Goal: Information Seeking & Learning: Learn about a topic

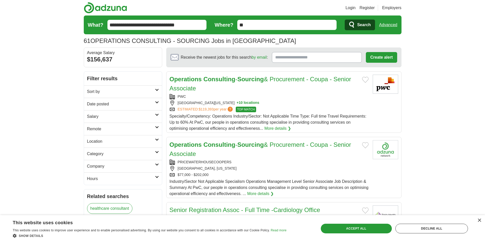
click at [253, 77] on strong "Sourcing" at bounding box center [250, 79] width 26 height 7
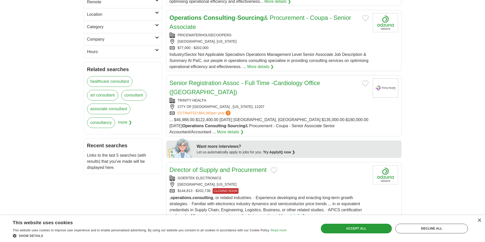
scroll to position [25, 0]
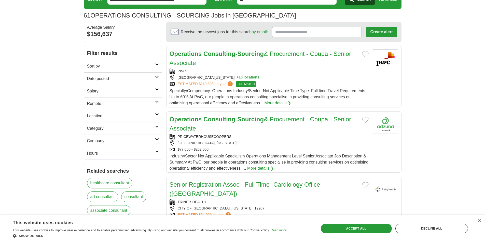
click at [309, 118] on link "Operations Consulting - Sourcing & Procurement - Coupa - Senior Associate" at bounding box center [260, 124] width 182 height 16
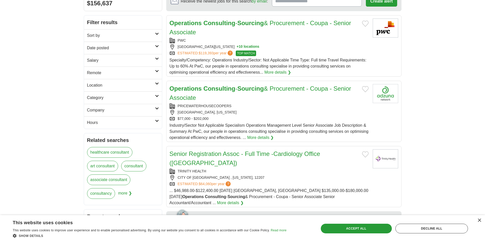
scroll to position [0, 0]
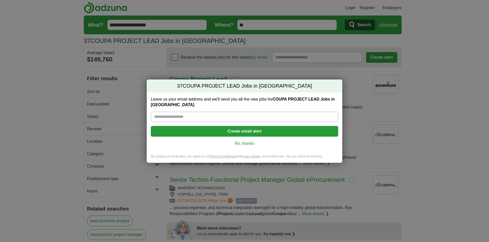
click at [327, 80] on h2 "37 COUPA PROJECT LEAD Jobs in US" at bounding box center [244, 86] width 195 height 13
click at [328, 66] on div "37 COUPA PROJECT LEAD Jobs in US Leave us your email address and we'll send you…" at bounding box center [244, 121] width 489 height 242
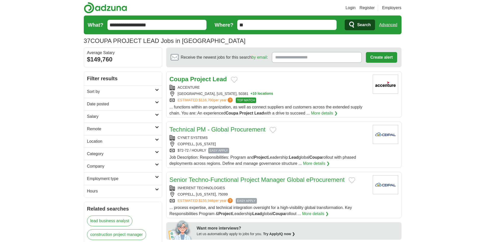
click at [211, 79] on link "Coupa Project Lead" at bounding box center [197, 79] width 57 height 7
click at [242, 130] on link "Technical PM - Global Procurement" at bounding box center [217, 129] width 96 height 7
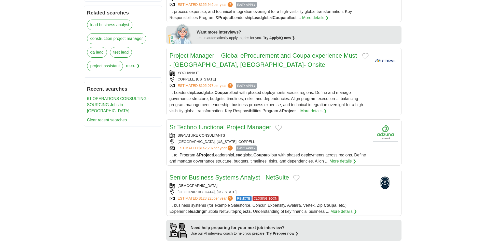
scroll to position [280, 0]
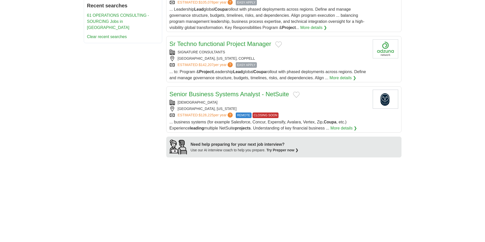
click at [412, 103] on body "Login Register Employers 37 COUPA PROJECT LEAD Jobs in US Salary Salary Select …" at bounding box center [242, 93] width 485 height 746
